Goal: Entertainment & Leisure: Consume media (video, audio)

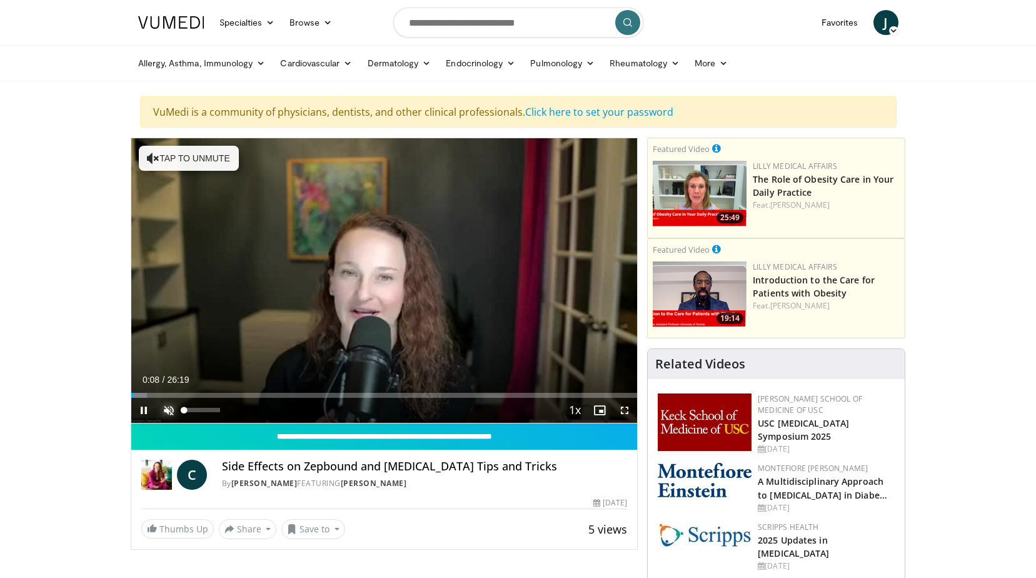
click at [166, 409] on span "Video Player" at bounding box center [168, 410] width 25 height 25
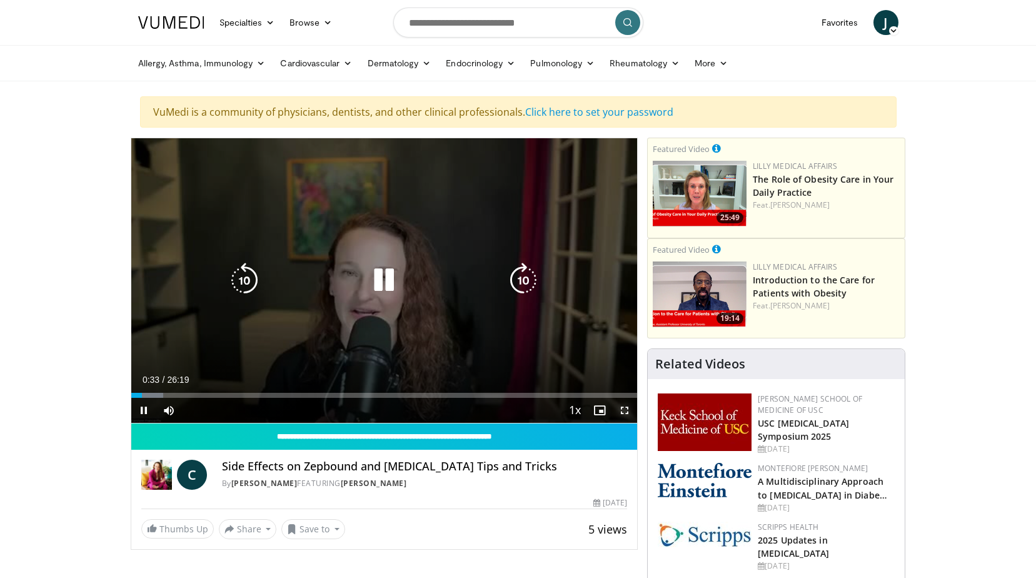
drag, startPoint x: 622, startPoint y: 406, endPoint x: 625, endPoint y: 453, distance: 46.3
click at [622, 406] on span "Video Player" at bounding box center [624, 410] width 25 height 25
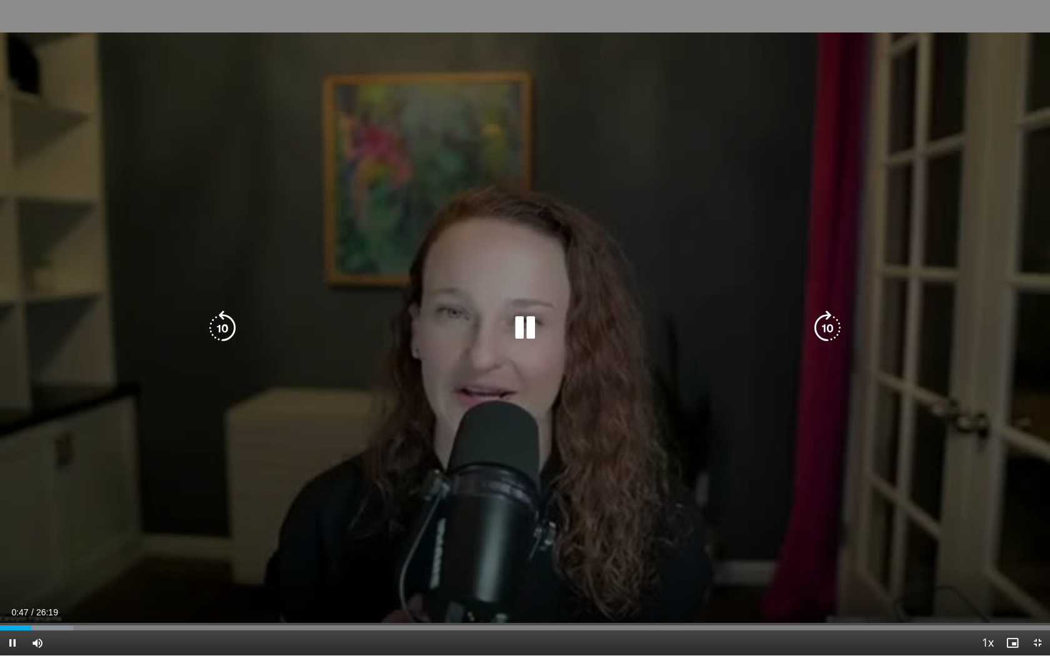
click at [828, 326] on icon "Video Player" at bounding box center [827, 328] width 35 height 35
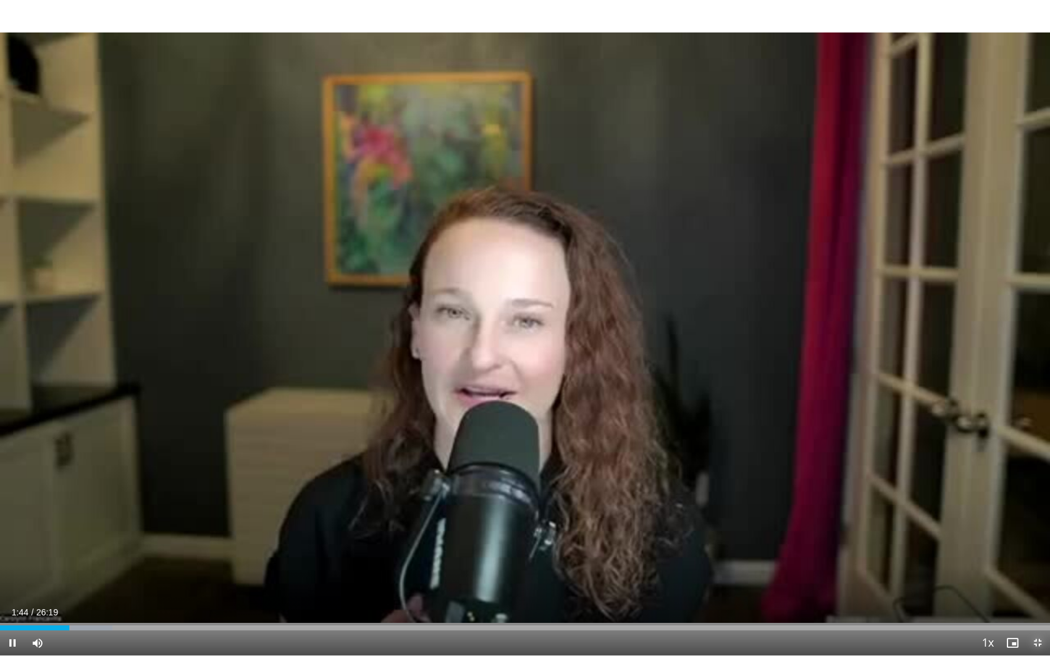
click at [1034, 577] on span "Video Player" at bounding box center [1037, 643] width 25 height 25
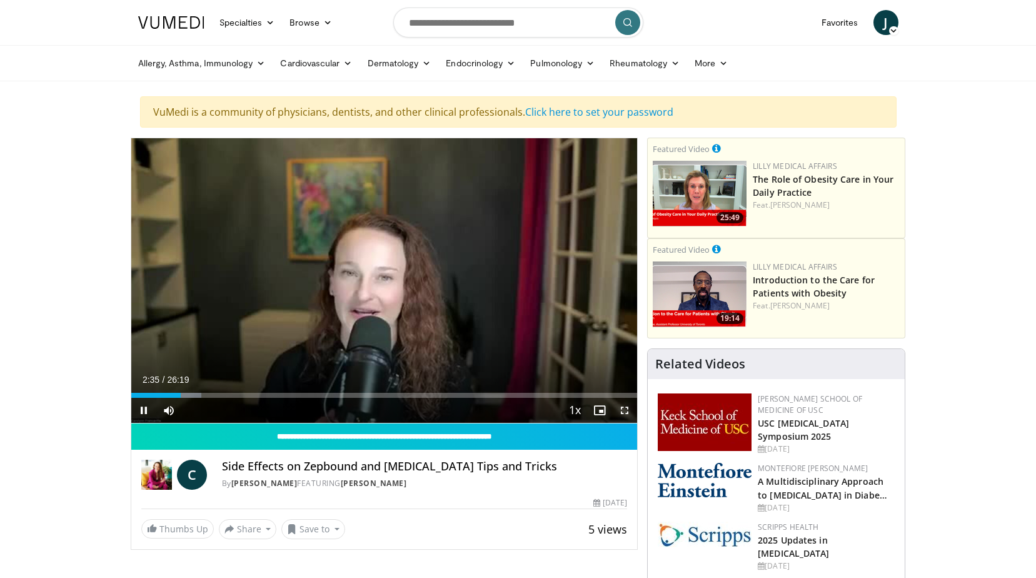
click at [623, 409] on video-js "**********" at bounding box center [384, 280] width 506 height 285
click at [624, 409] on span "Video Player" at bounding box center [624, 410] width 25 height 25
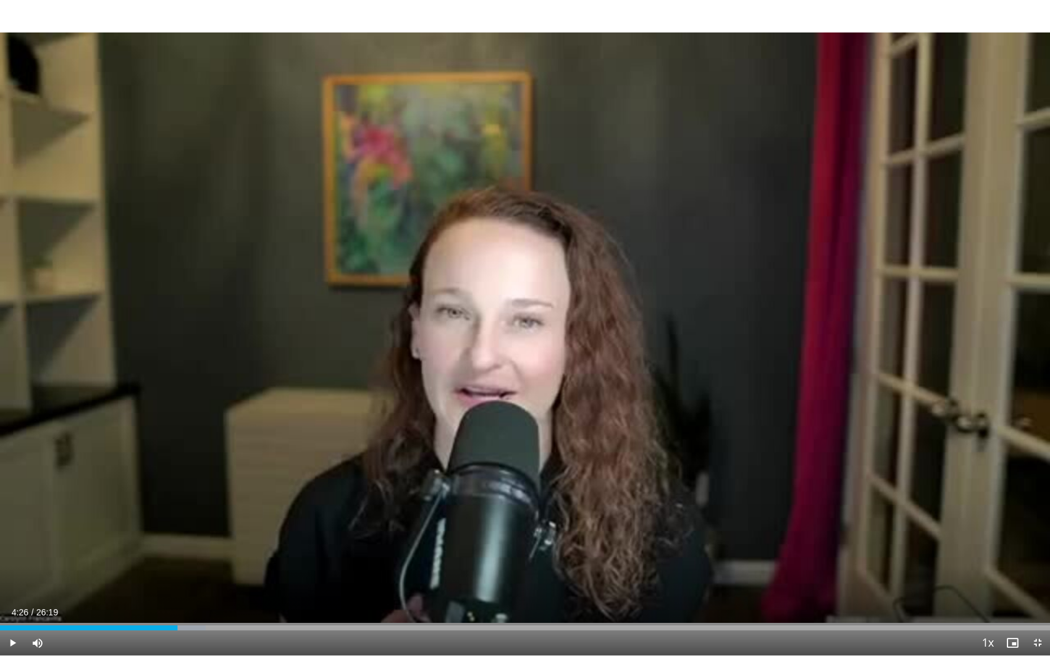
click at [178, 577] on div "Loaded : 19.60% 04:26 04:26" at bounding box center [525, 625] width 1050 height 12
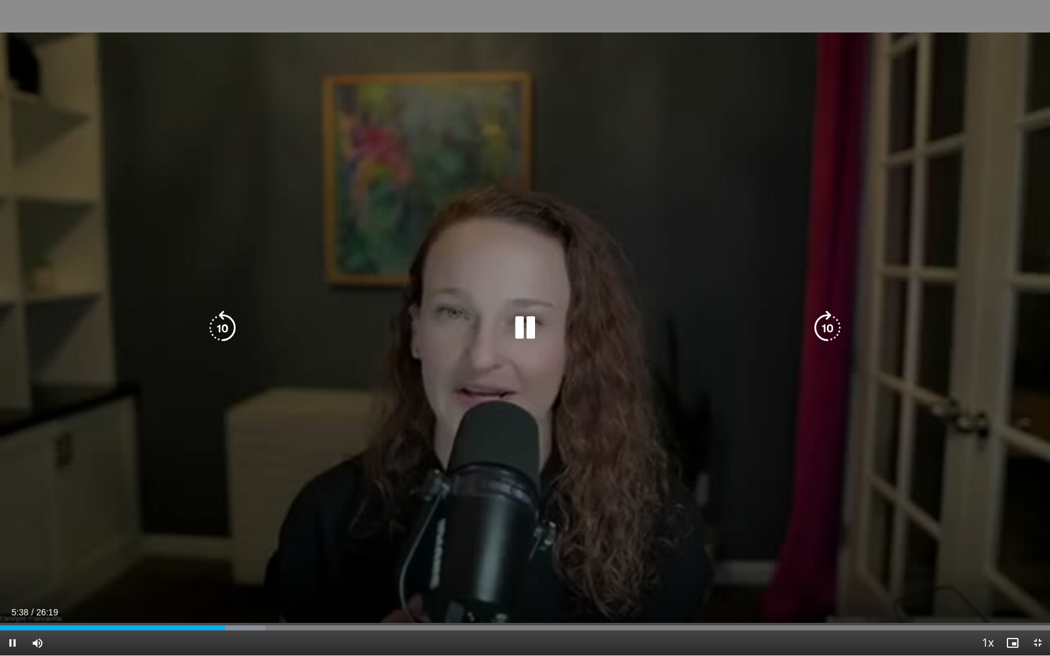
click at [524, 326] on icon "Video Player" at bounding box center [525, 328] width 35 height 35
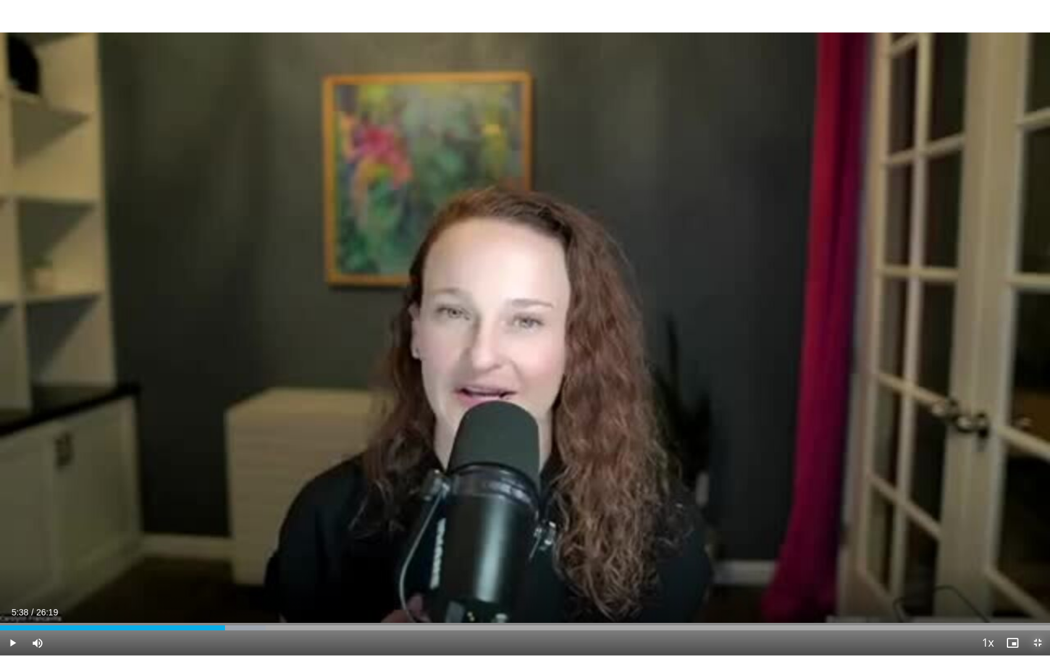
click at [1035, 577] on span "Video Player" at bounding box center [1037, 643] width 25 height 25
